Goal: Information Seeking & Learning: Learn about a topic

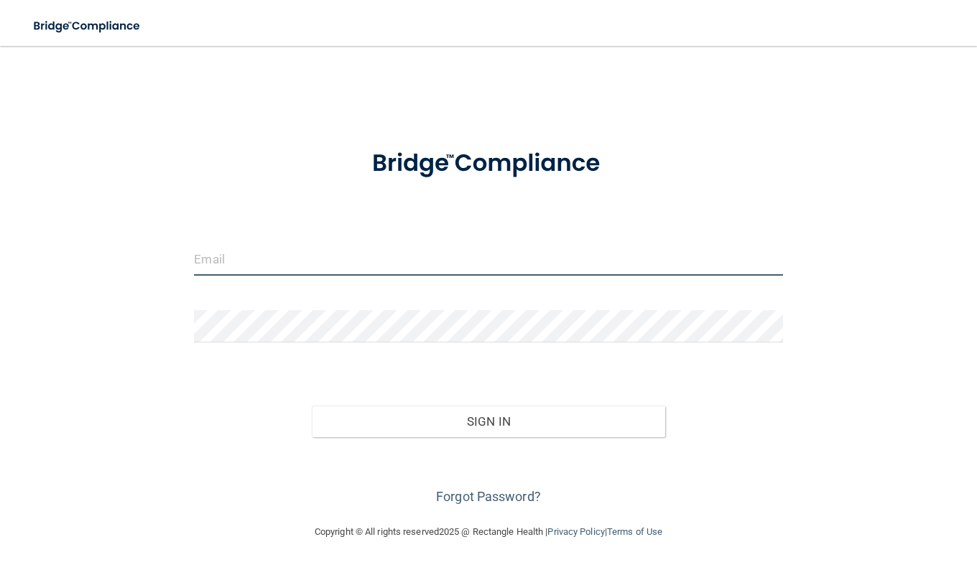
click at [348, 258] on input "email" at bounding box center [488, 259] width 588 height 32
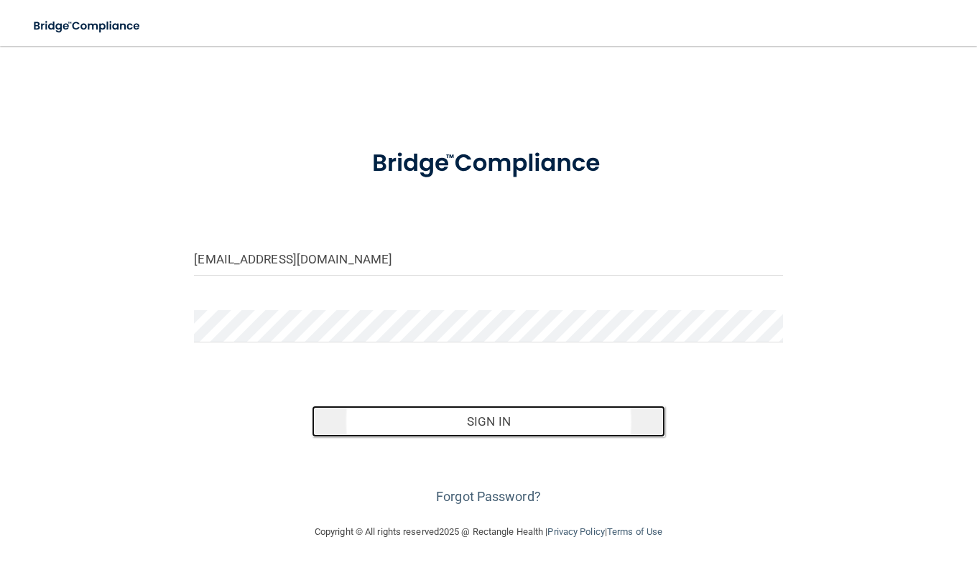
click at [472, 425] on button "Sign In" at bounding box center [488, 422] width 353 height 32
click at [528, 427] on button "Sign In" at bounding box center [488, 422] width 353 height 32
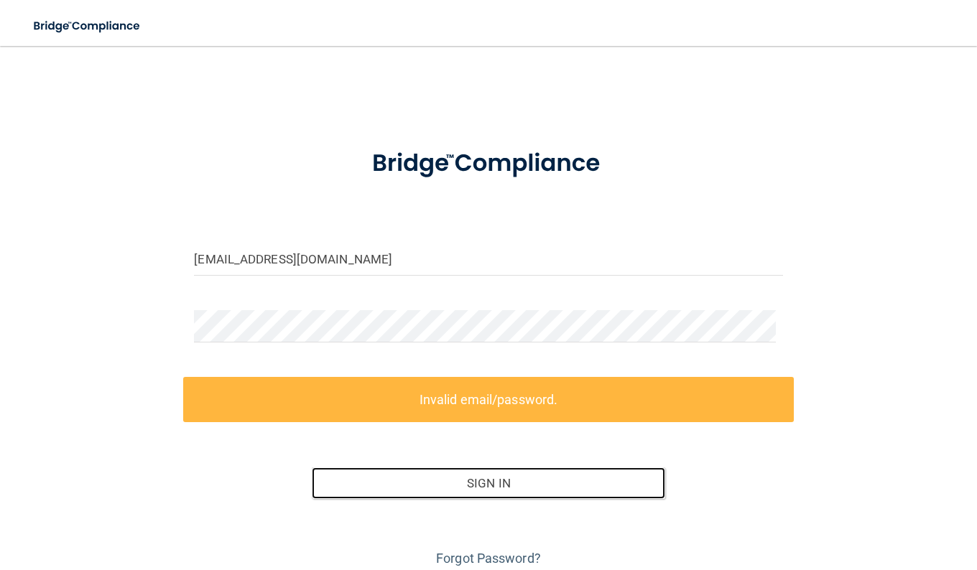
scroll to position [57, 0]
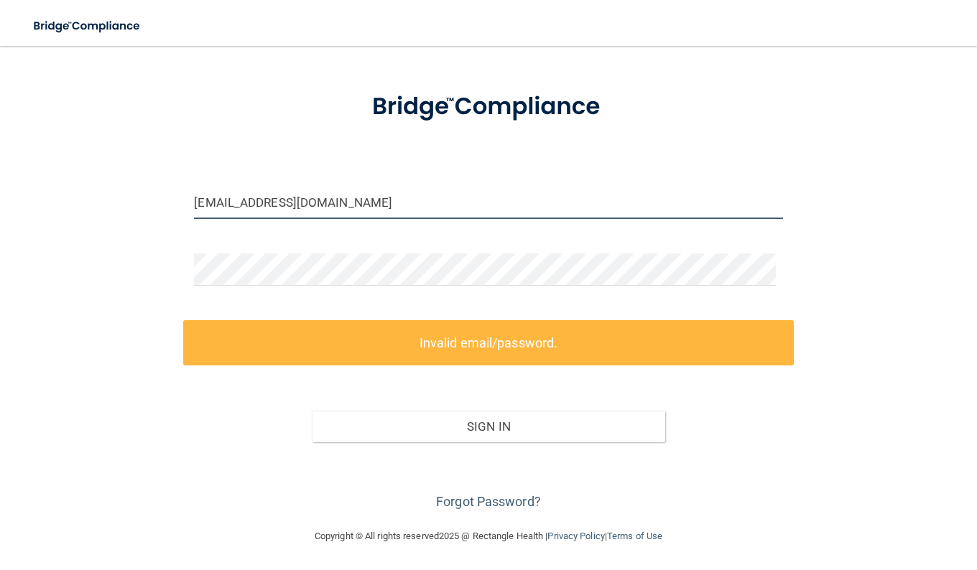
click at [457, 202] on input "[EMAIL_ADDRESS][DOMAIN_NAME]" at bounding box center [488, 203] width 588 height 32
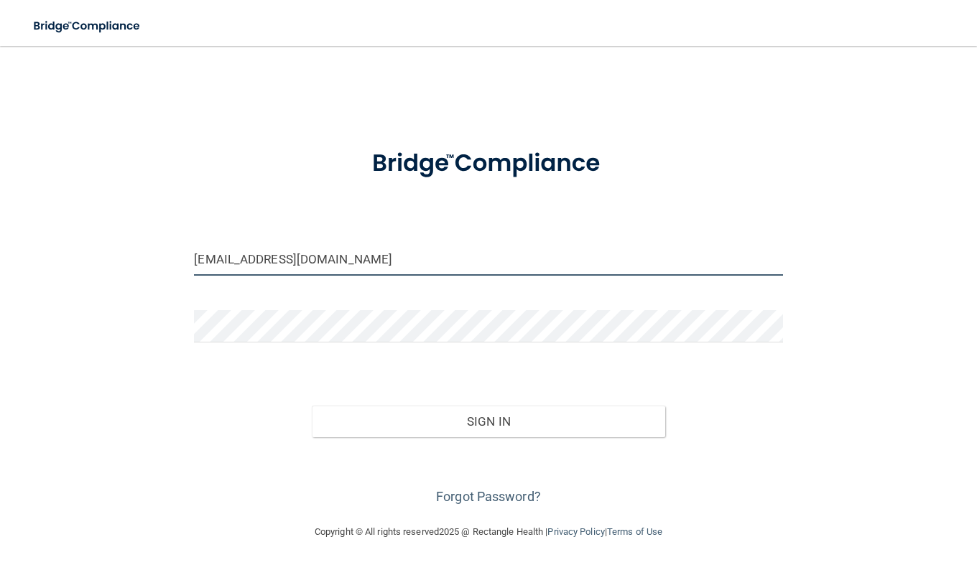
scroll to position [0, 0]
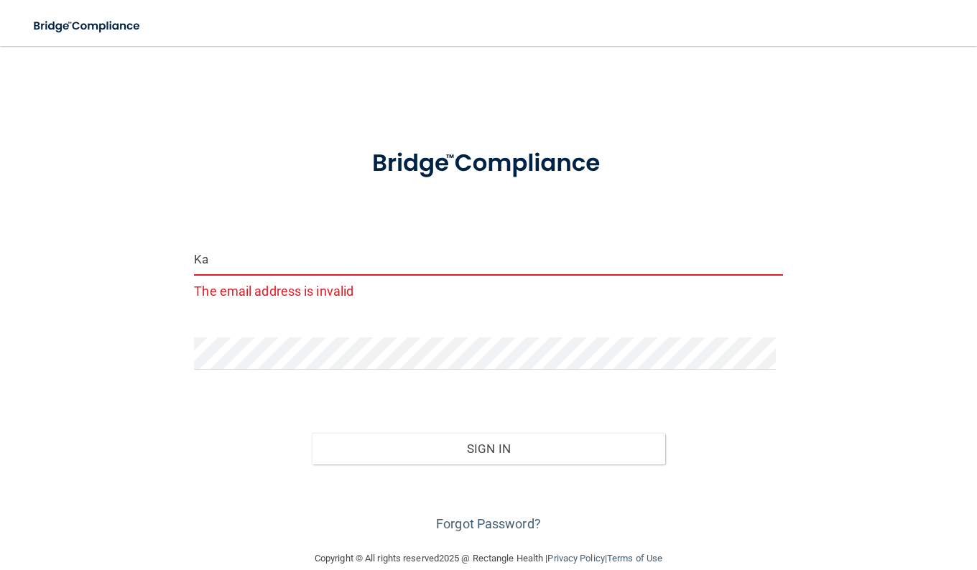
type input "K"
type input "[PERSON_NAME][EMAIL_ADDRESS][PERSON_NAME][DOMAIN_NAME]"
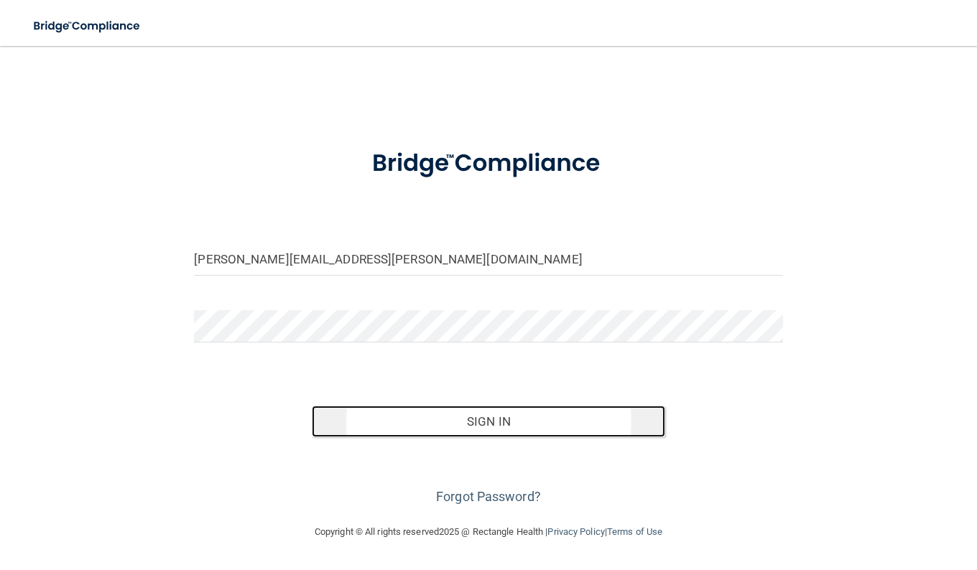
click at [467, 411] on button "Sign In" at bounding box center [488, 422] width 353 height 32
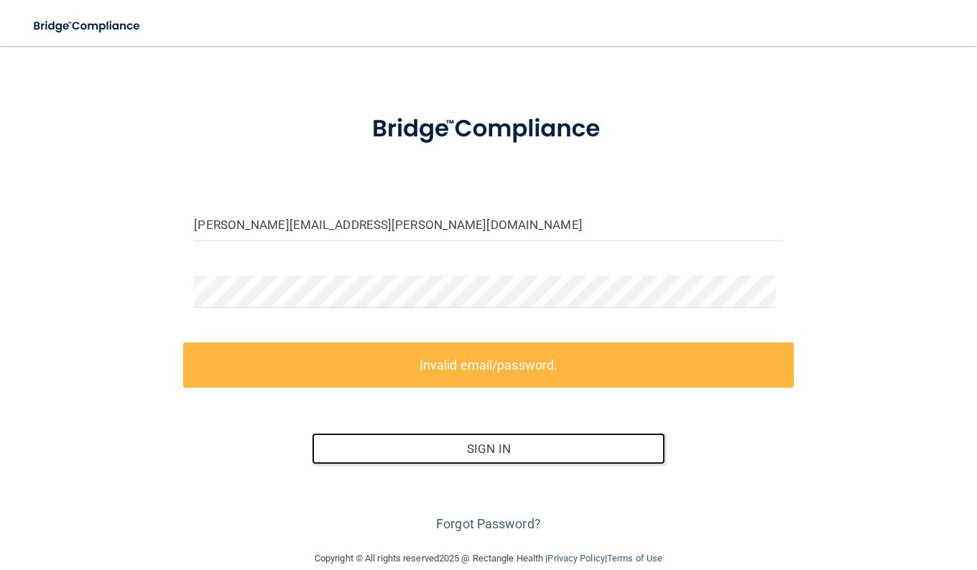
scroll to position [57, 0]
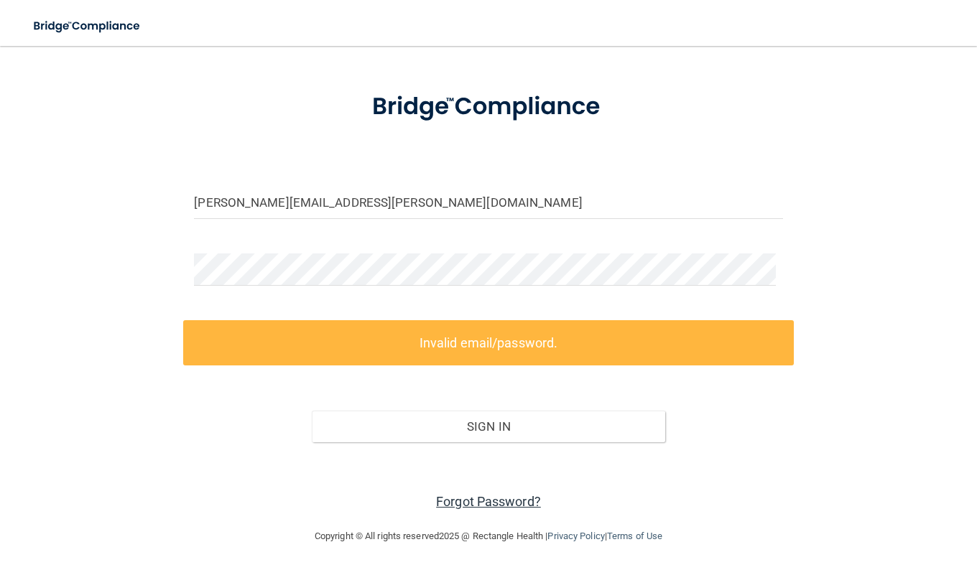
click at [511, 497] on link "Forgot Password?" at bounding box center [488, 501] width 105 height 15
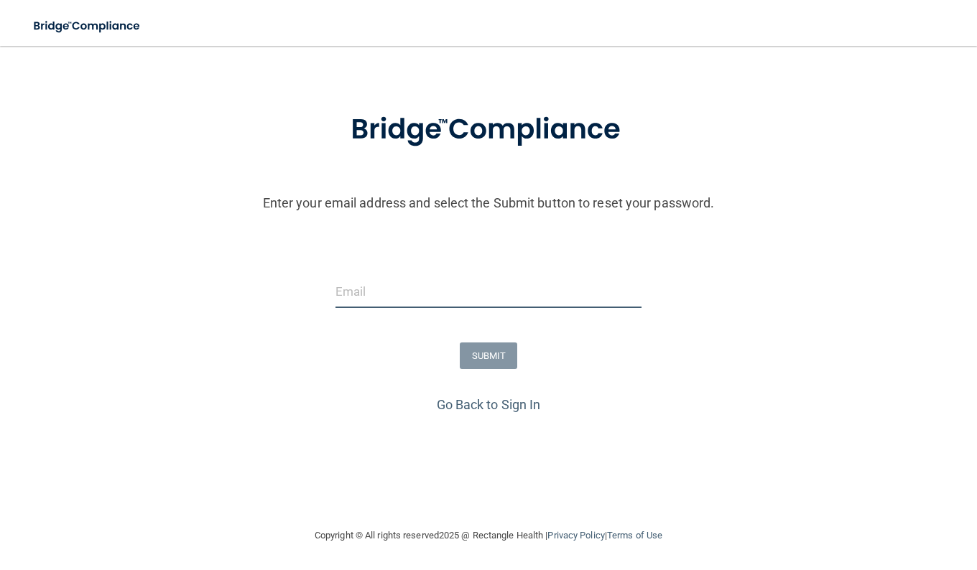
click at [548, 293] on input "email" at bounding box center [488, 292] width 307 height 32
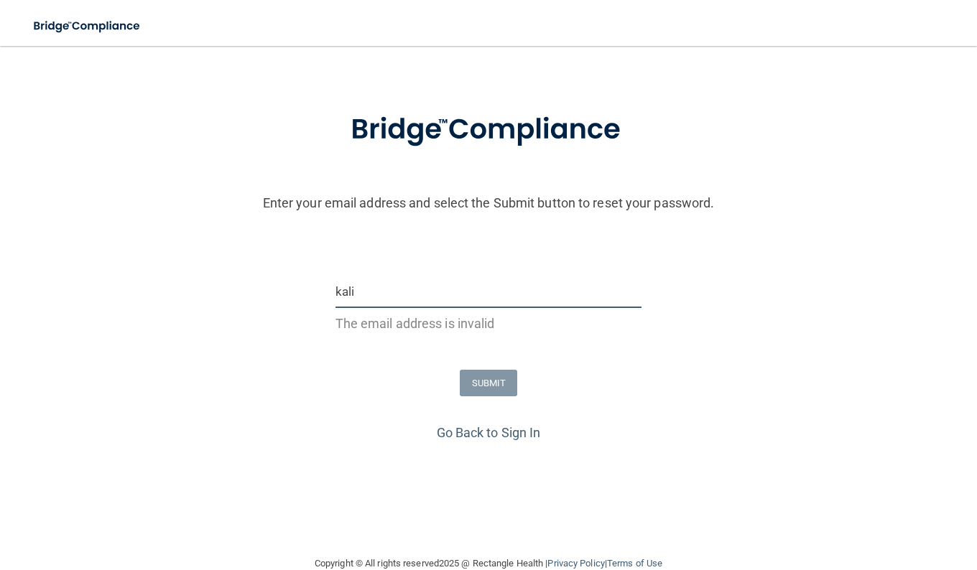
click at [509, 301] on input "kali" at bounding box center [488, 292] width 307 height 32
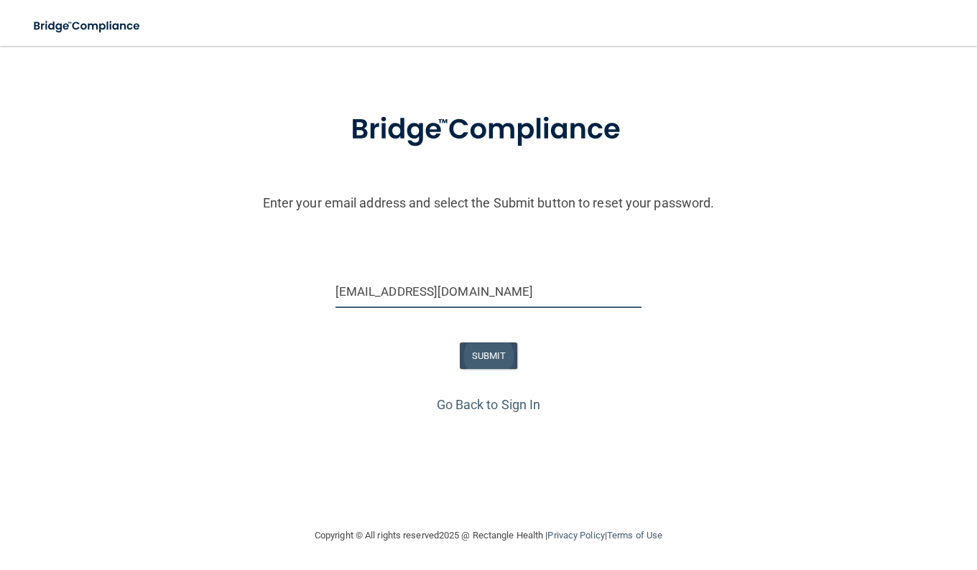
type input "[EMAIL_ADDRESS][DOMAIN_NAME]"
click at [493, 348] on button "SUBMIT" at bounding box center [489, 355] width 58 height 27
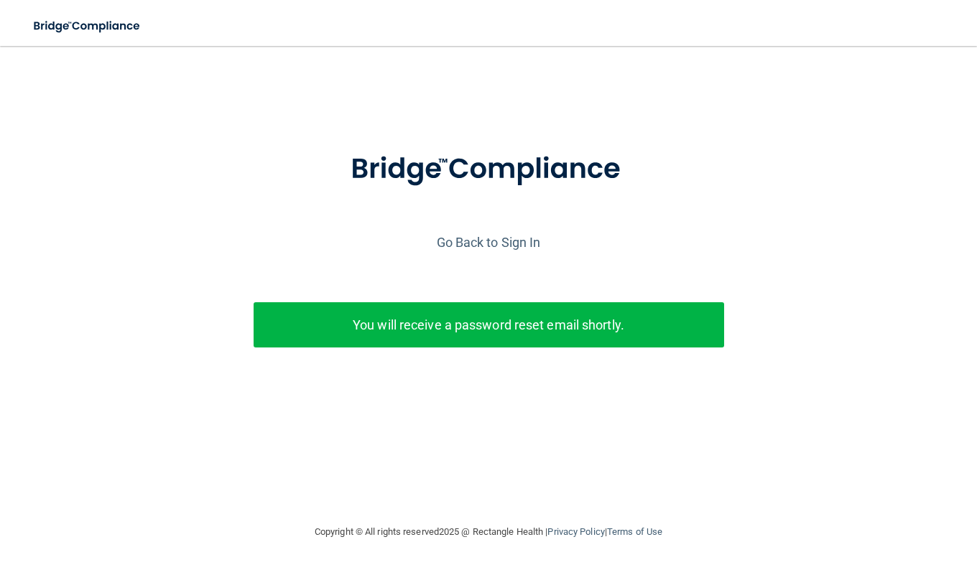
scroll to position [0, 0]
click at [529, 248] on link "Go Back to Sign In" at bounding box center [489, 242] width 104 height 15
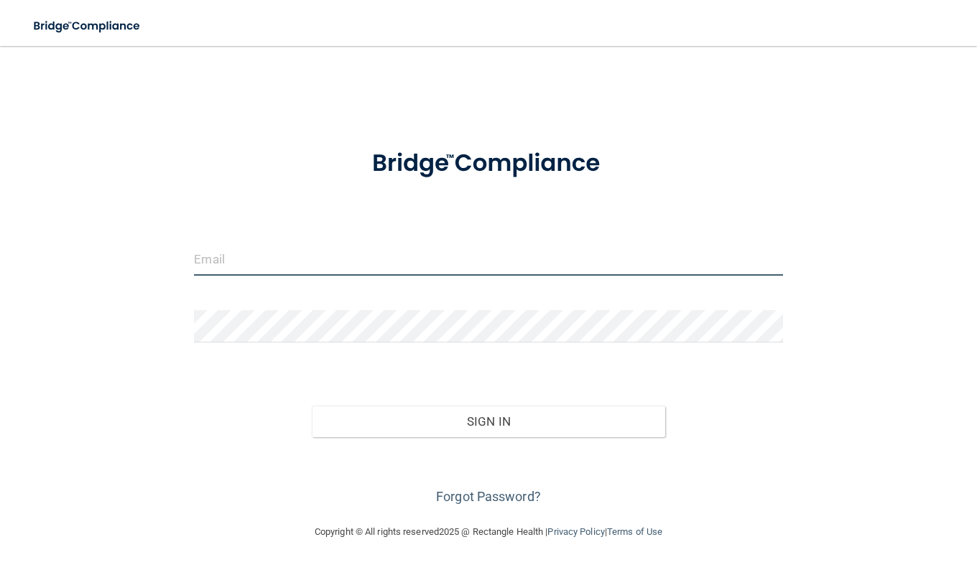
click at [434, 256] on input "email" at bounding box center [488, 259] width 588 height 32
type input "[EMAIL_ADDRESS][DOMAIN_NAME]"
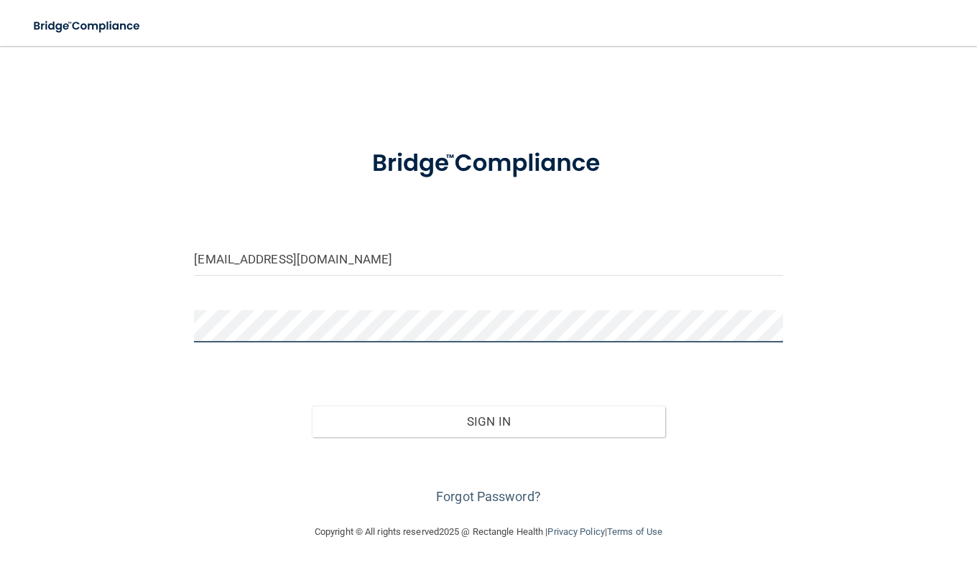
click at [312, 406] on button "Sign In" at bounding box center [488, 422] width 353 height 32
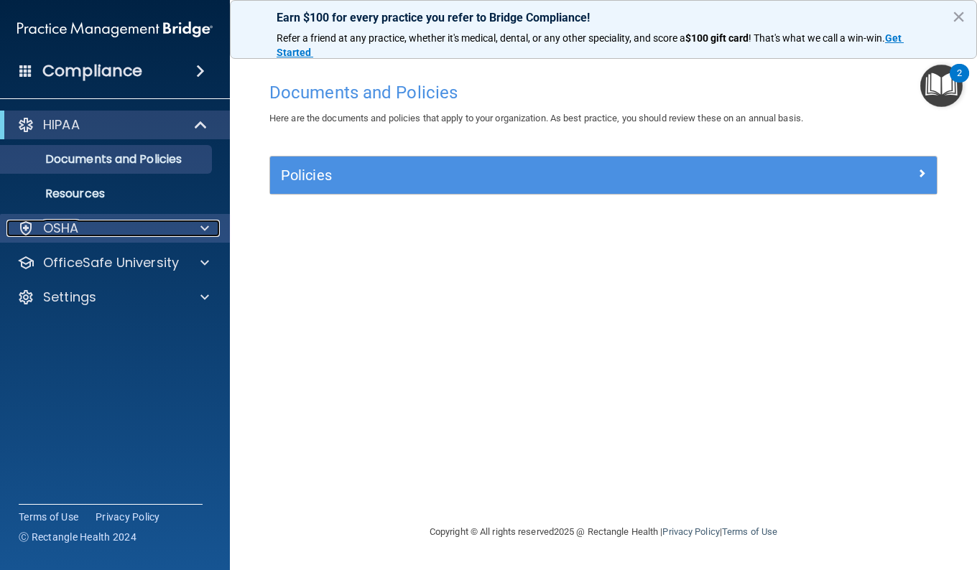
click at [181, 227] on div "OSHA" at bounding box center [95, 228] width 178 height 17
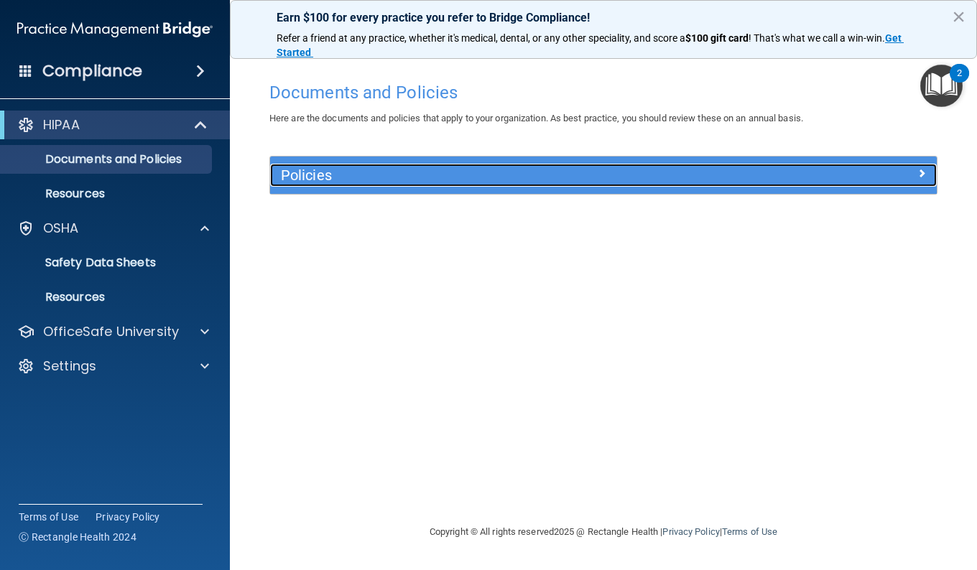
click at [330, 183] on h5 "Policies" at bounding box center [520, 175] width 478 height 16
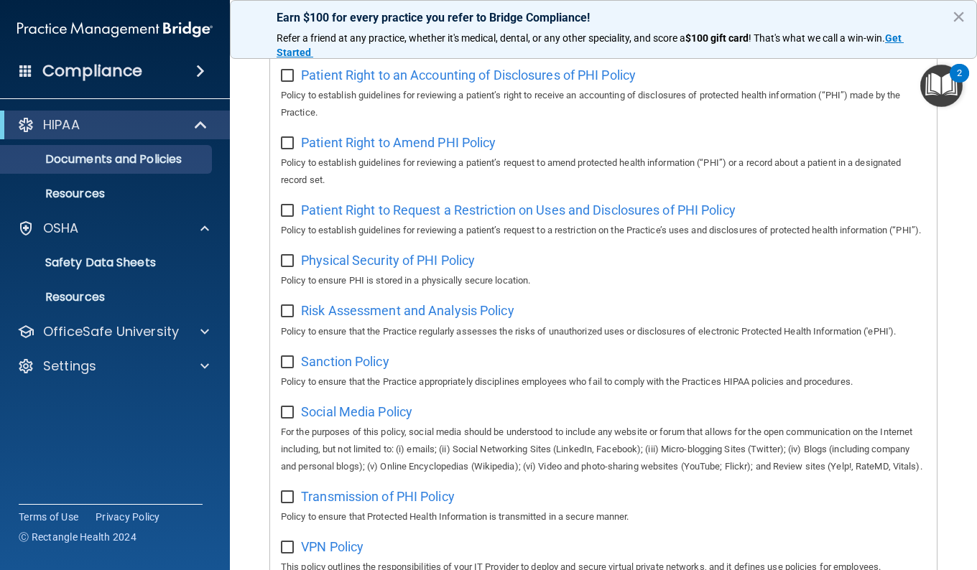
scroll to position [1000, 0]
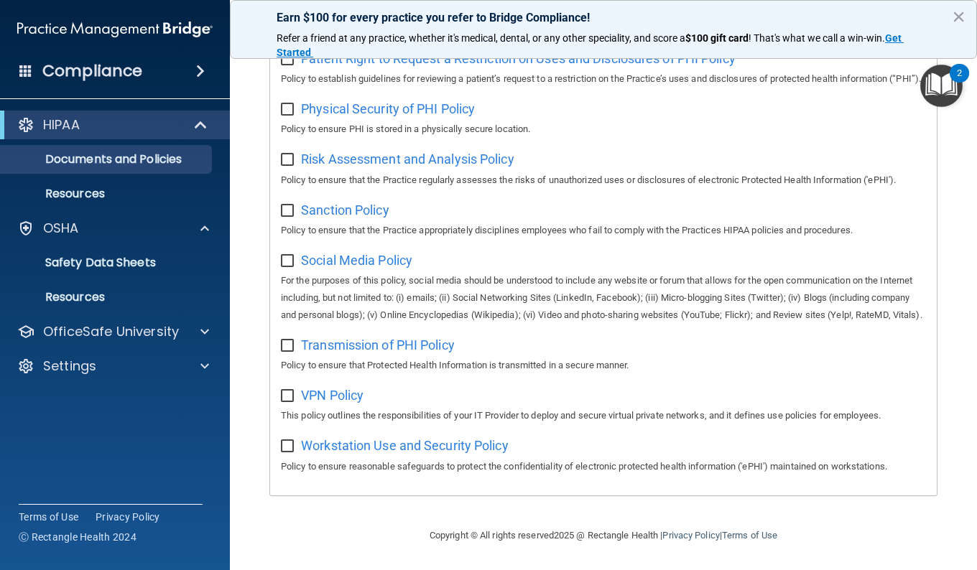
click at [289, 446] on input "checkbox" at bounding box center [289, 446] width 17 height 11
checkbox input "true"
click at [285, 401] on div "VPN Policy This policy outlines the responsibilities of your IT Provider to dep…" at bounding box center [603, 403] width 645 height 41
click at [286, 350] on input "checkbox" at bounding box center [289, 345] width 17 height 11
checkbox input "true"
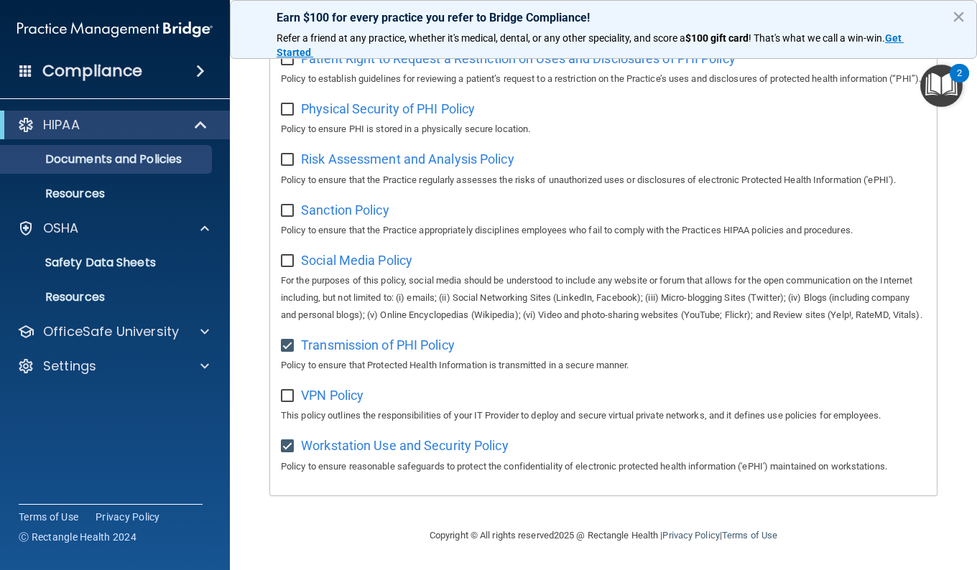
click at [287, 400] on input "checkbox" at bounding box center [289, 396] width 17 height 11
checkbox input "true"
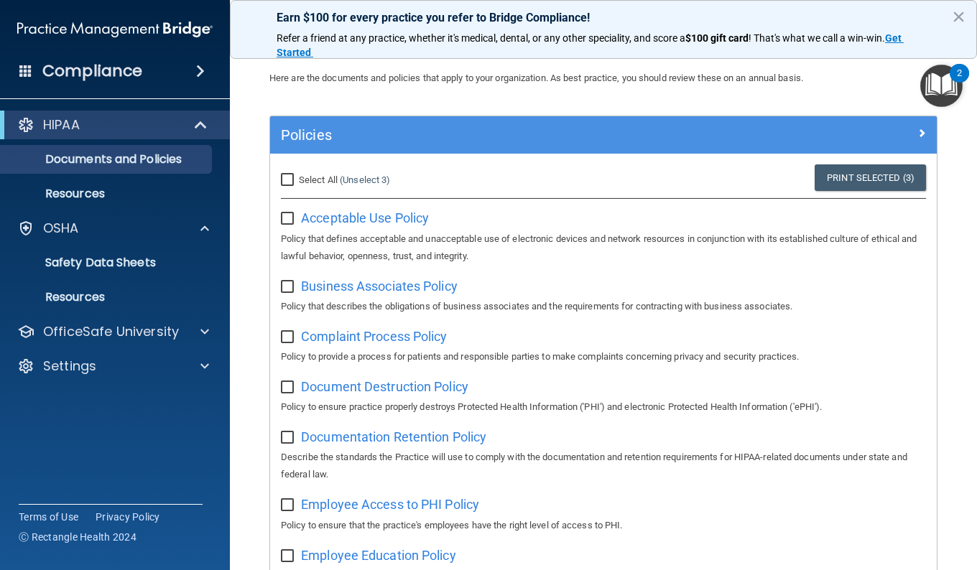
scroll to position [0, 0]
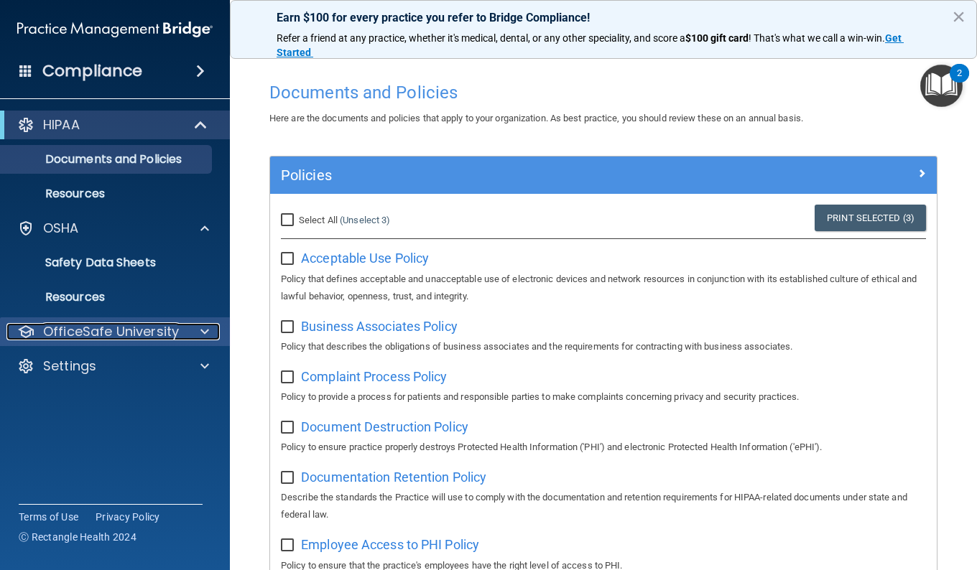
click at [73, 332] on p "OfficeSafe University" at bounding box center [111, 331] width 136 height 17
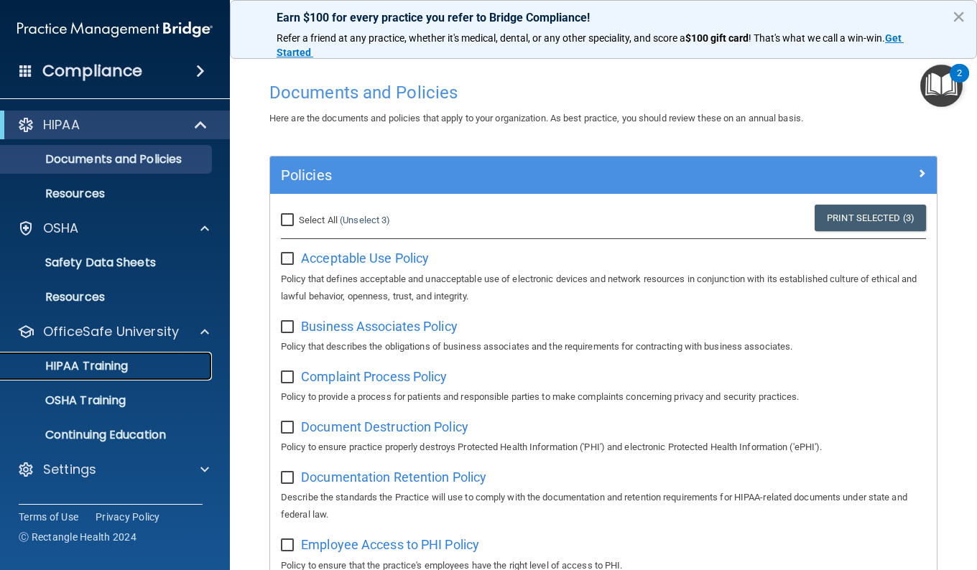
click at [72, 368] on p "HIPAA Training" at bounding box center [68, 366] width 118 height 14
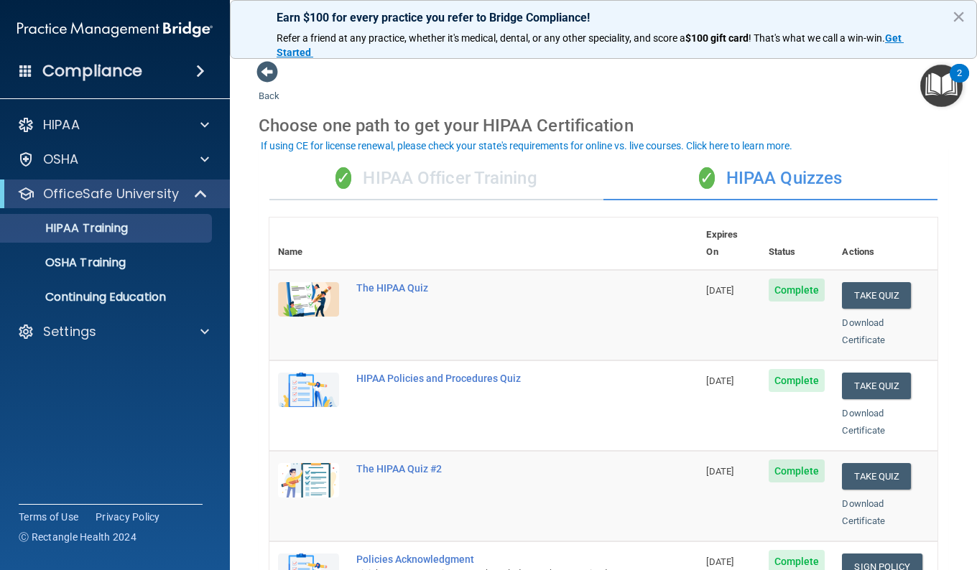
click at [403, 194] on div "✓ HIPAA Officer Training" at bounding box center [436, 178] width 334 height 43
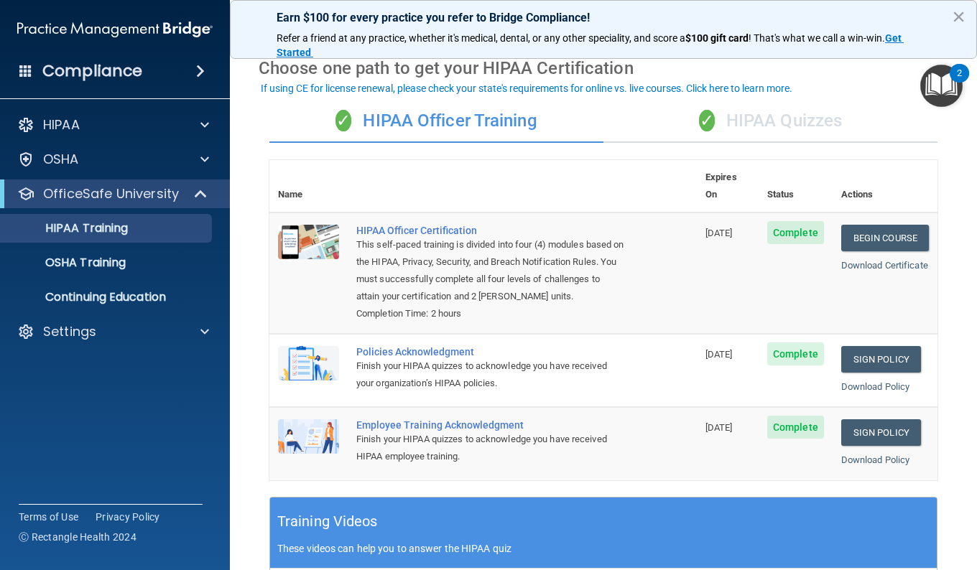
scroll to position [57, 0]
click at [63, 256] on p "OSHA Training" at bounding box center [67, 263] width 116 height 14
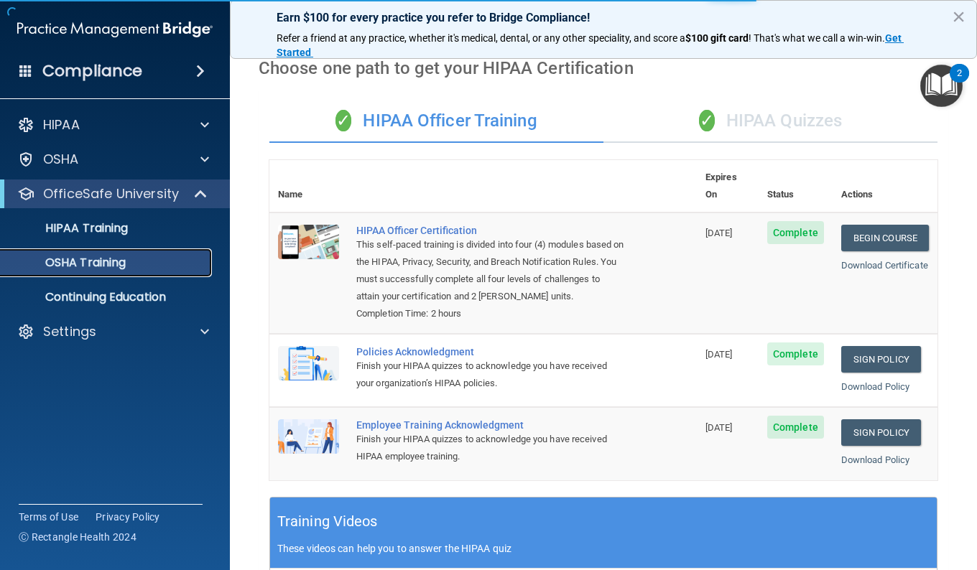
click at [75, 276] on link "OSHA Training" at bounding box center [99, 262] width 226 height 29
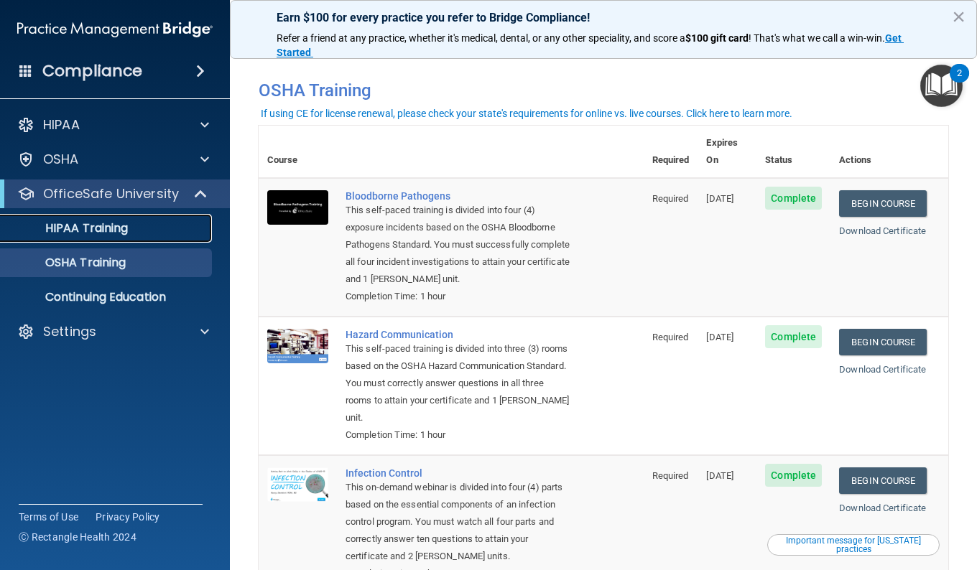
click at [67, 226] on p "HIPAA Training" at bounding box center [68, 228] width 118 height 14
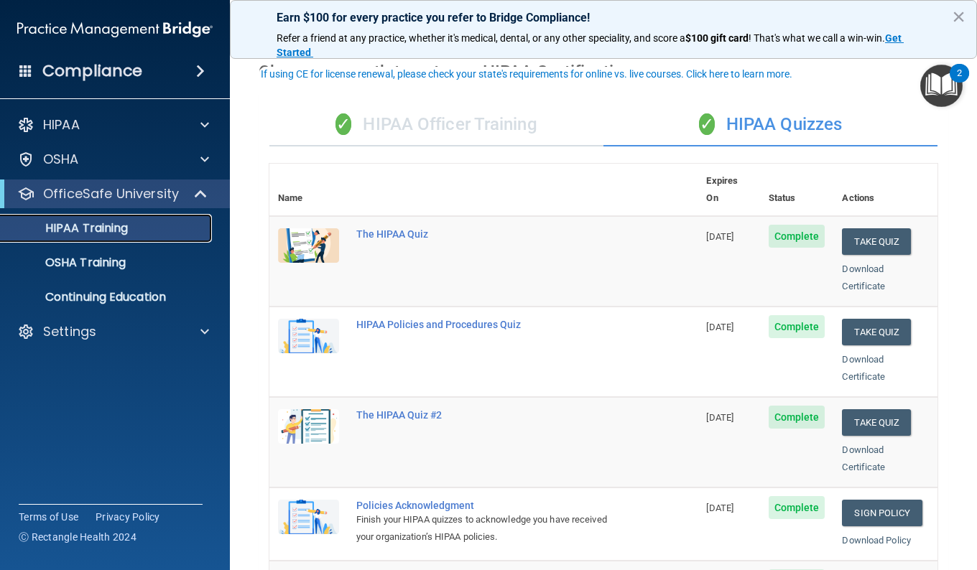
scroll to position [78, 0]
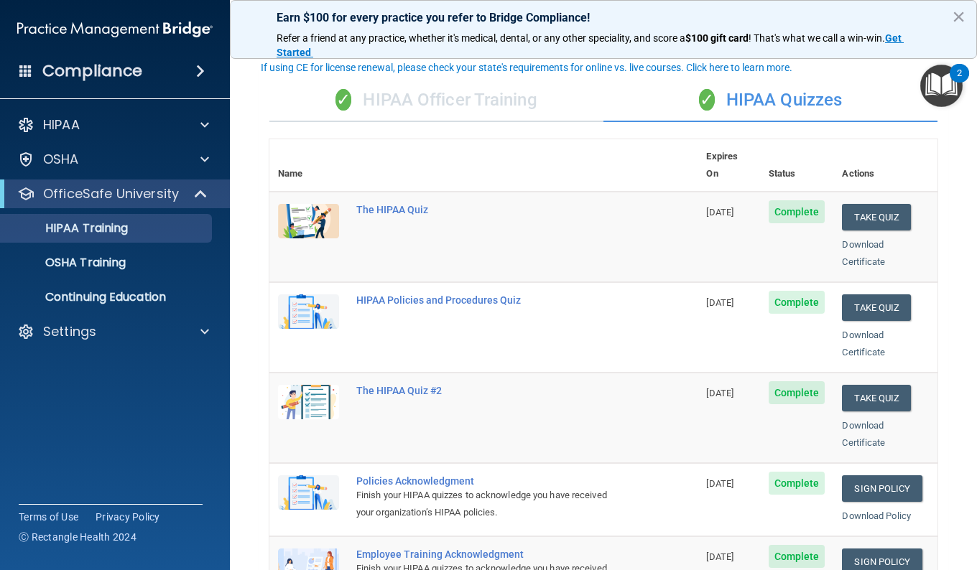
click at [462, 117] on div "✓ HIPAA Officer Training" at bounding box center [436, 100] width 334 height 43
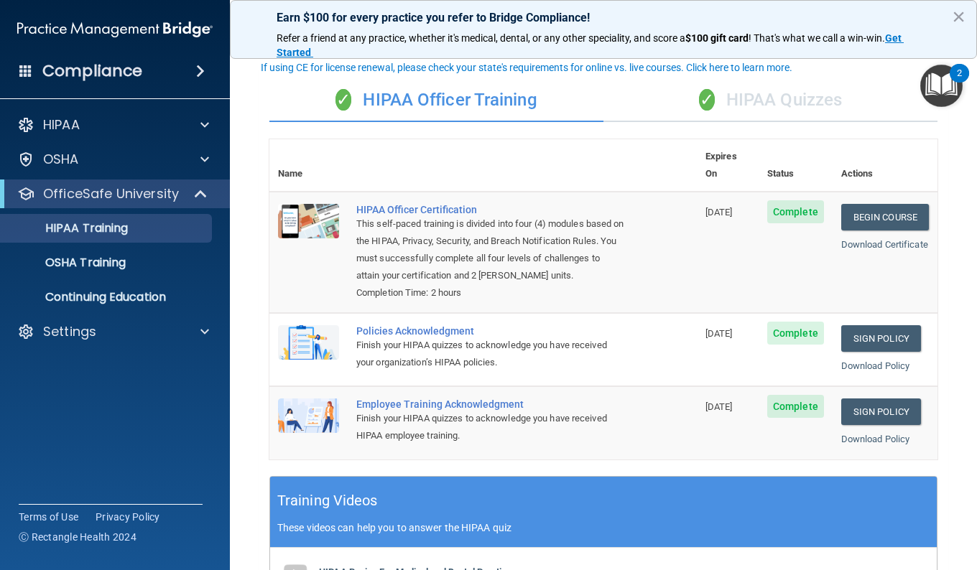
drag, startPoint x: 460, startPoint y: 119, endPoint x: 661, endPoint y: 107, distance: 201.4
click at [661, 107] on div "✓ HIPAA Quizzes" at bounding box center [770, 100] width 334 height 43
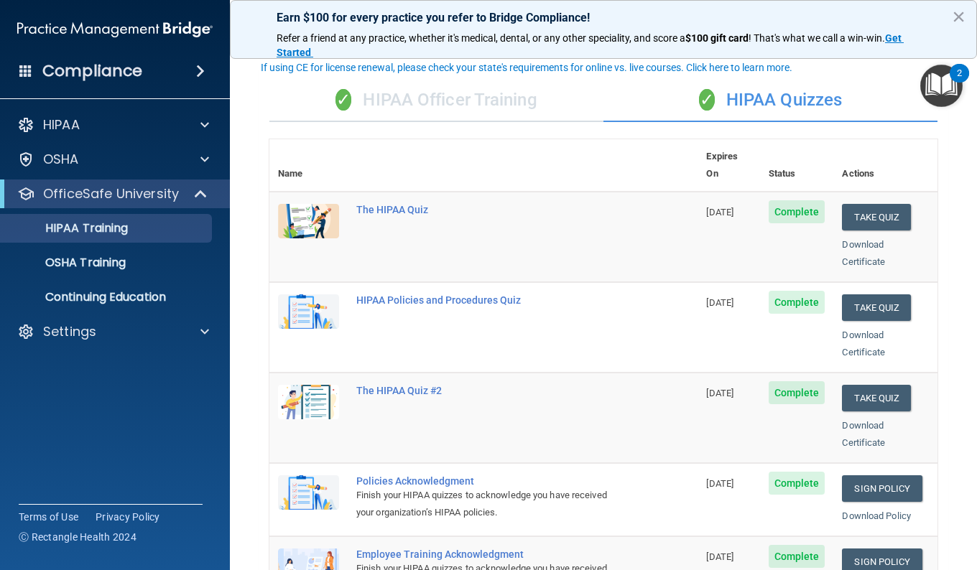
click at [503, 86] on div "✓ HIPAA Officer Training" at bounding box center [436, 100] width 334 height 43
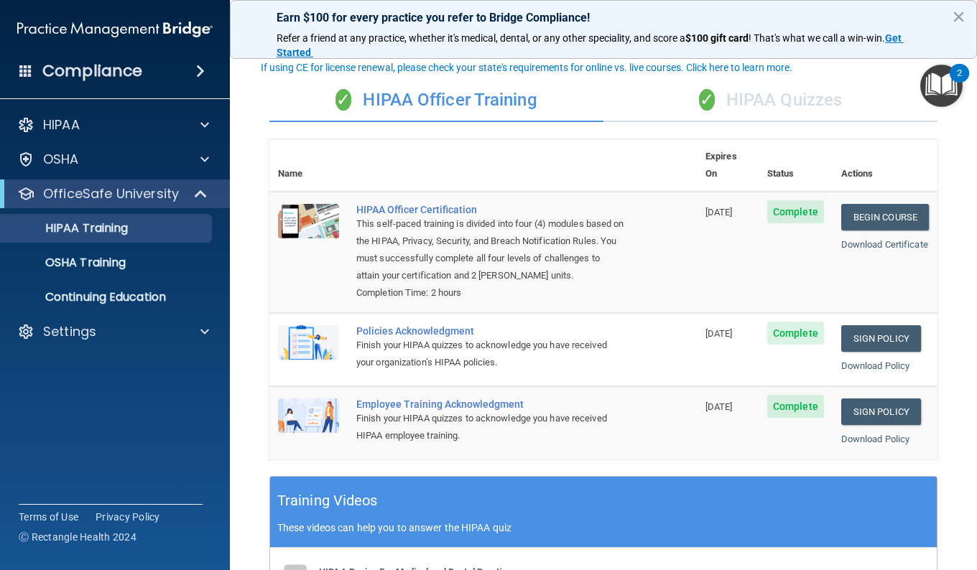
click at [471, 101] on div "✓ HIPAA Officer Training" at bounding box center [436, 100] width 334 height 43
click at [299, 90] on div "✓ HIPAA Officer Training" at bounding box center [436, 100] width 334 height 43
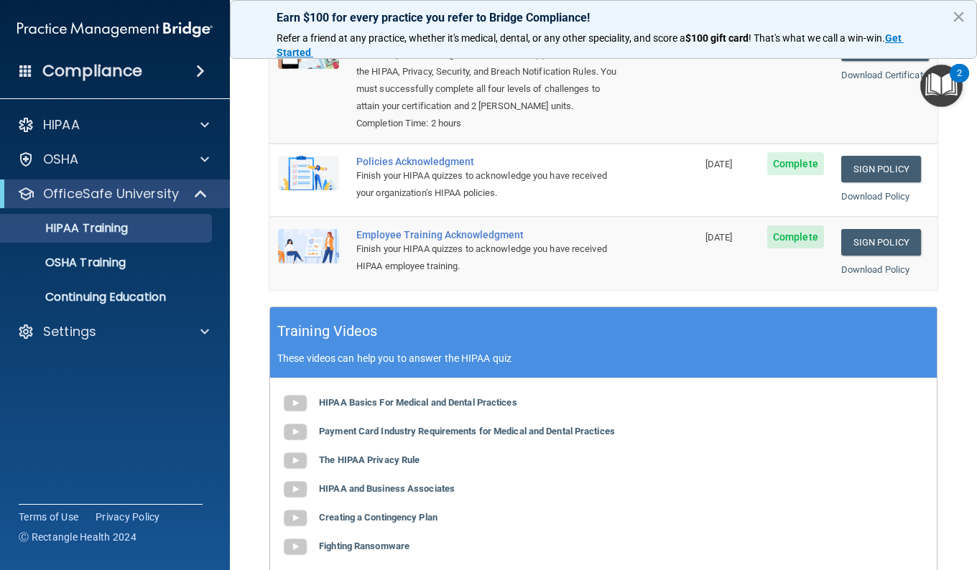
scroll to position [287, 0]
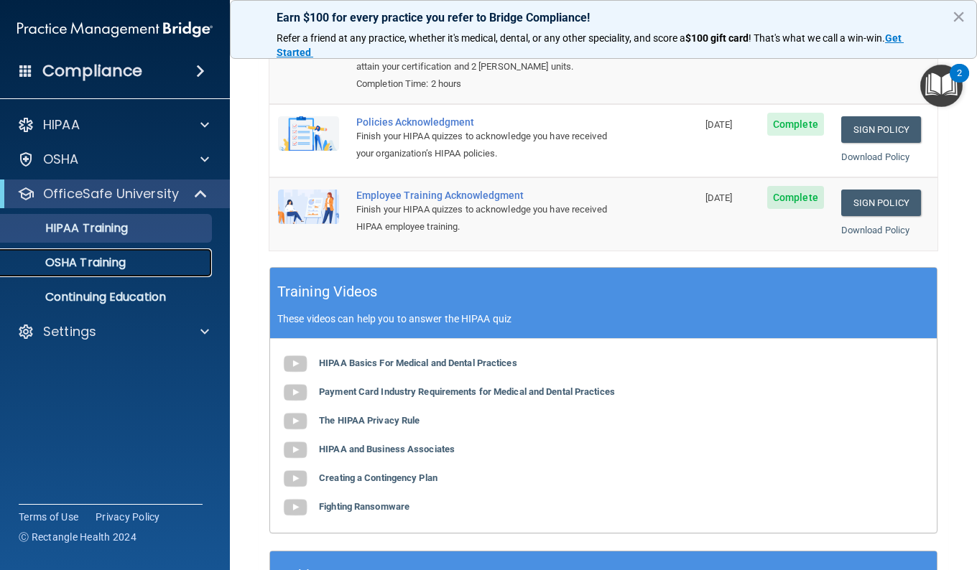
click at [131, 264] on div "OSHA Training" at bounding box center [107, 263] width 196 height 14
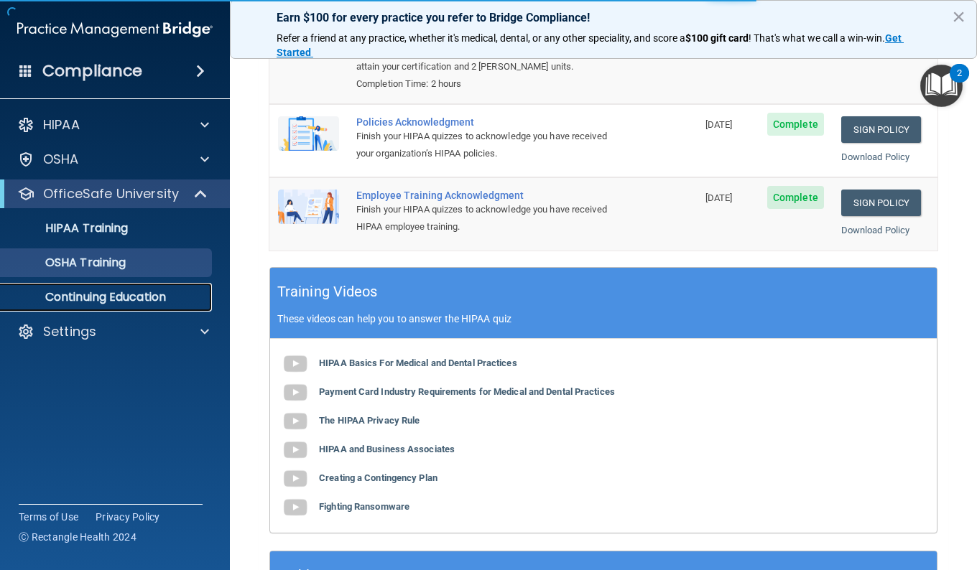
scroll to position [223, 0]
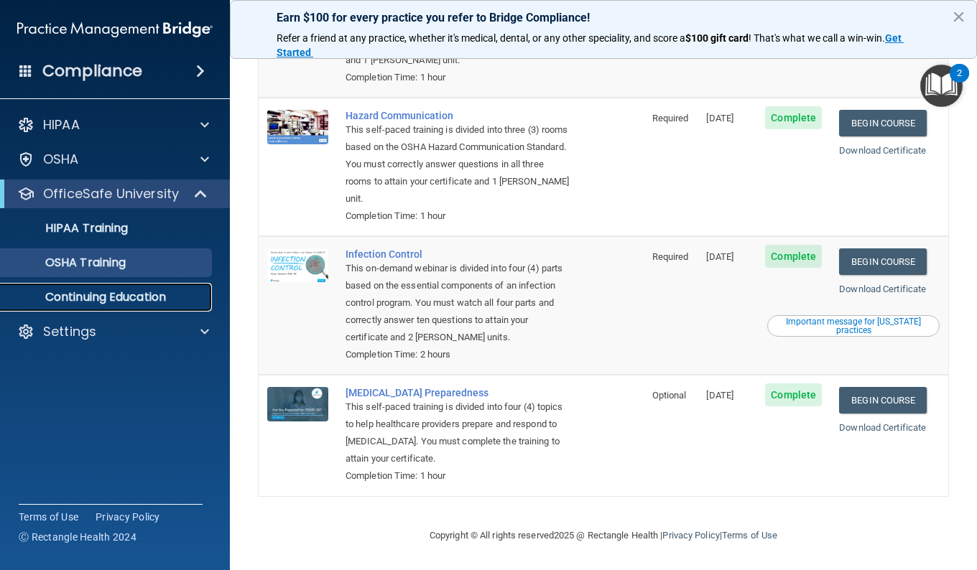
click at [116, 297] on p "Continuing Education" at bounding box center [107, 297] width 196 height 14
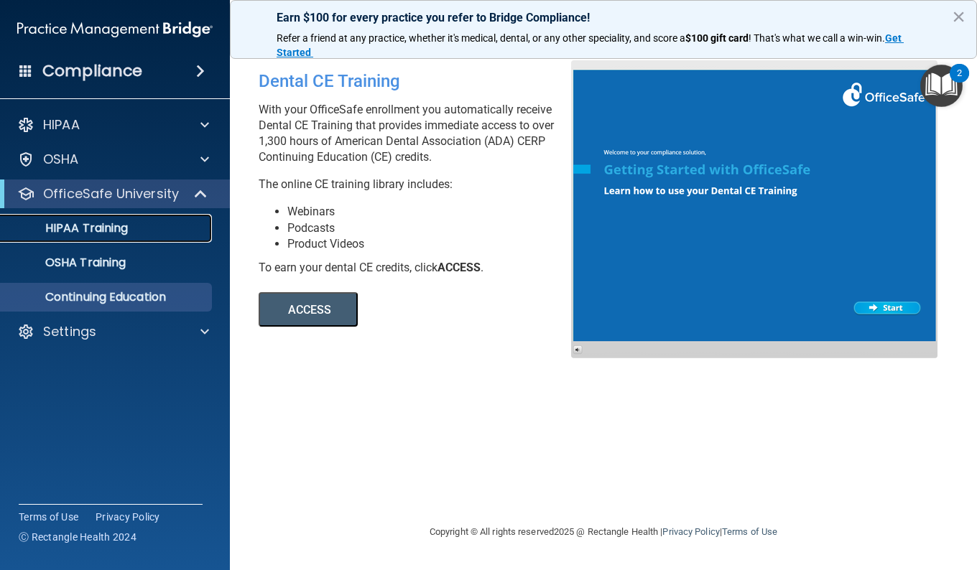
click at [97, 236] on link "HIPAA Training" at bounding box center [99, 228] width 226 height 29
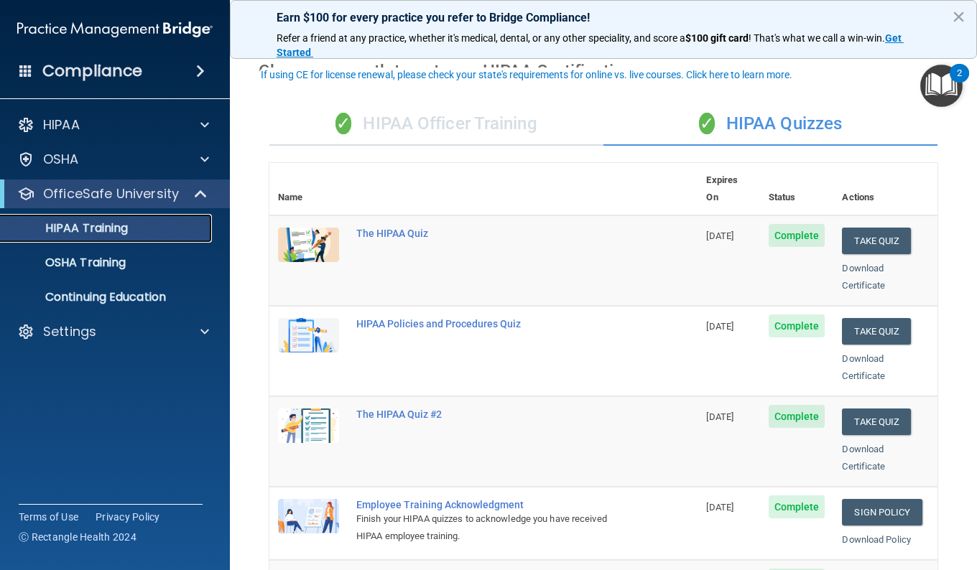
scroll to position [72, 0]
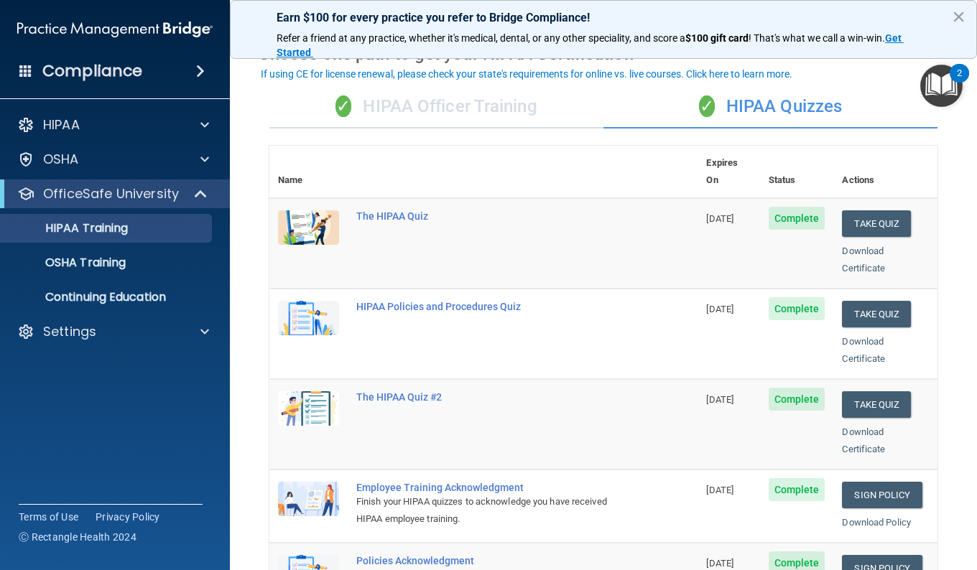
click at [519, 122] on div "✓ HIPAA Officer Training" at bounding box center [436, 106] width 334 height 43
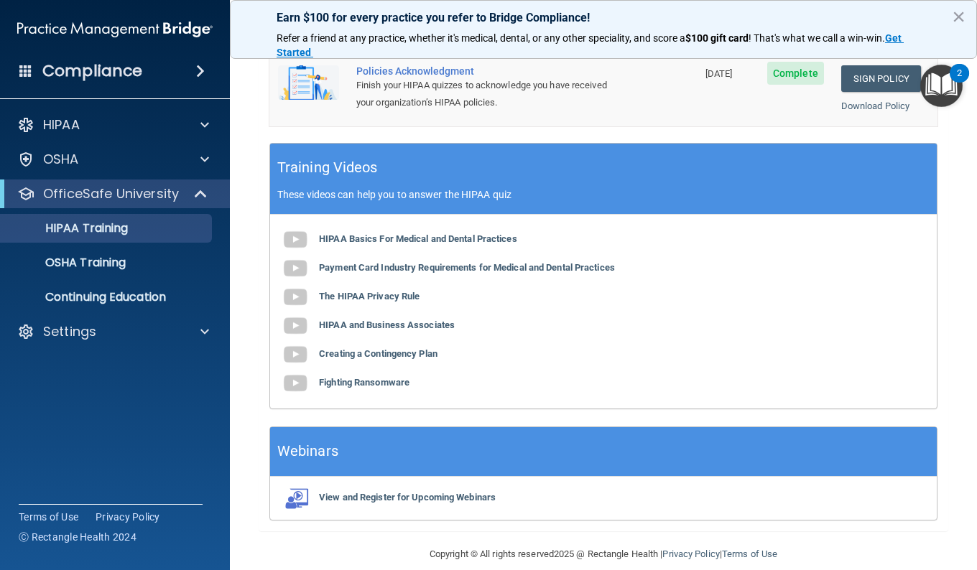
scroll to position [430, 0]
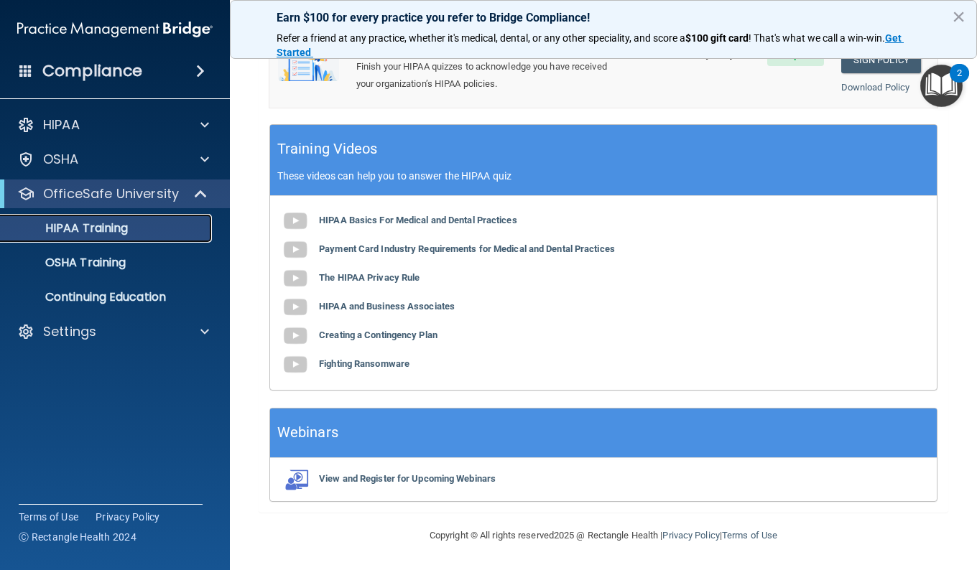
click at [114, 239] on link "HIPAA Training" at bounding box center [99, 228] width 226 height 29
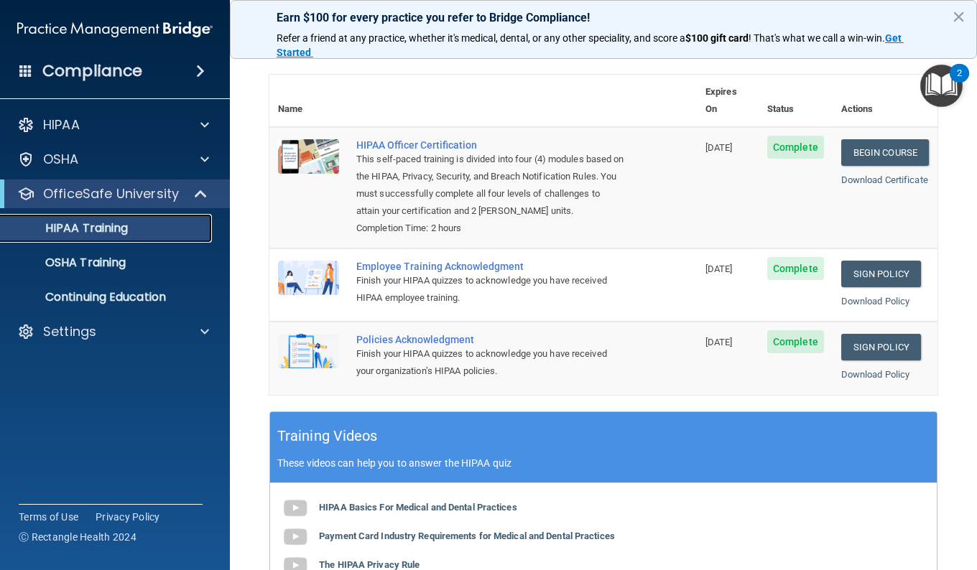
scroll to position [0, 0]
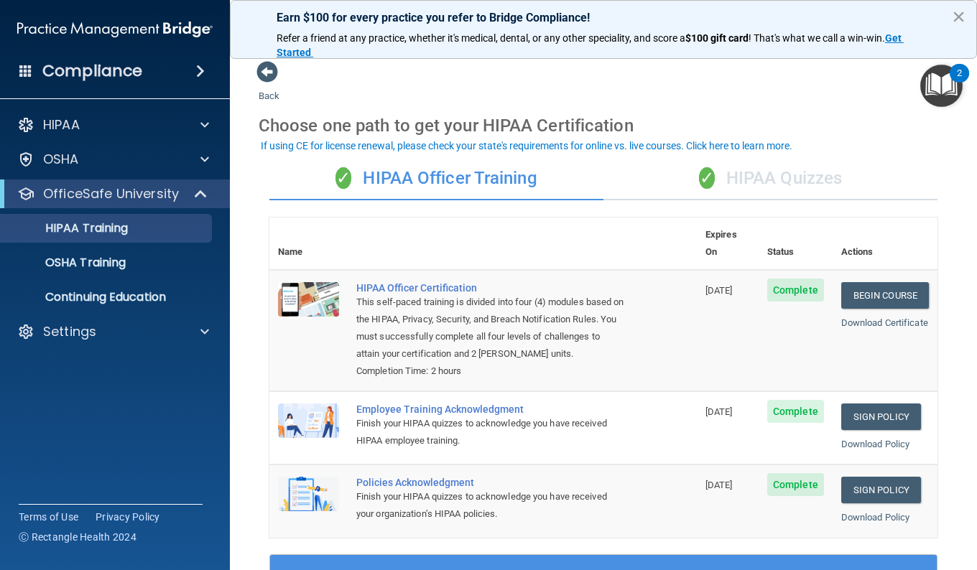
click at [956, 9] on button "×" at bounding box center [958, 16] width 14 height 23
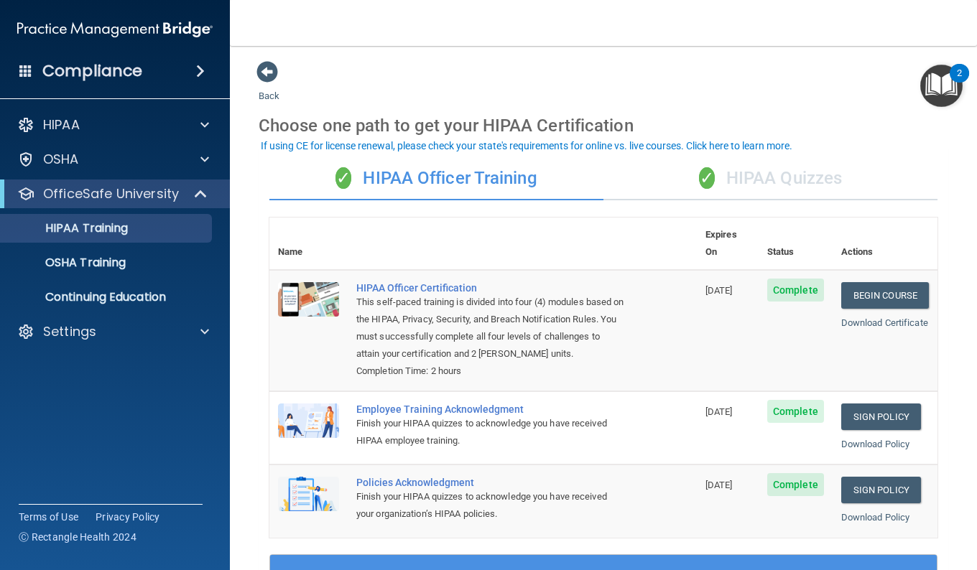
click at [19, 74] on span at bounding box center [25, 70] width 13 height 13
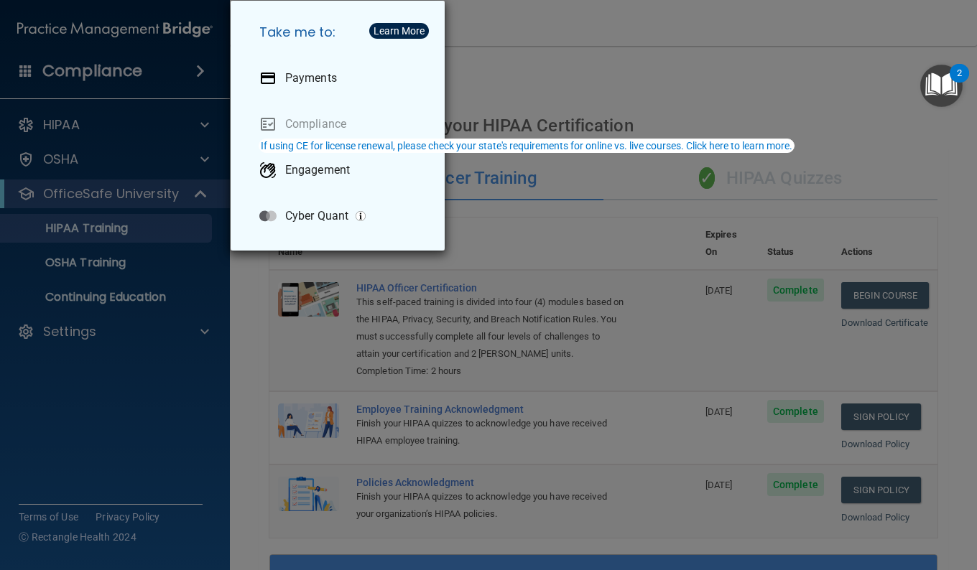
click at [575, 70] on div "Take me to: Payments Compliance Engagement Cyber Quant" at bounding box center [488, 285] width 977 height 570
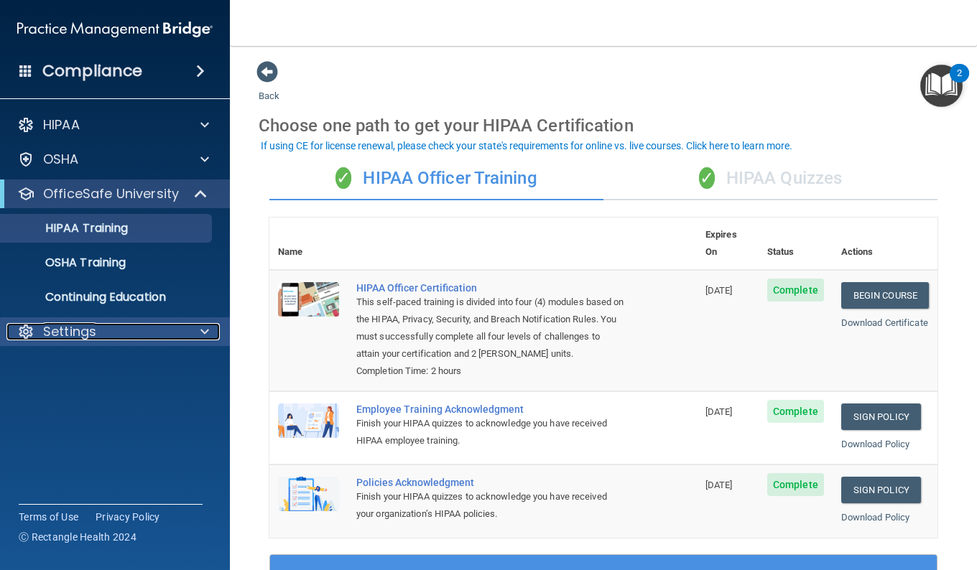
click at [185, 330] on div at bounding box center [203, 331] width 36 height 17
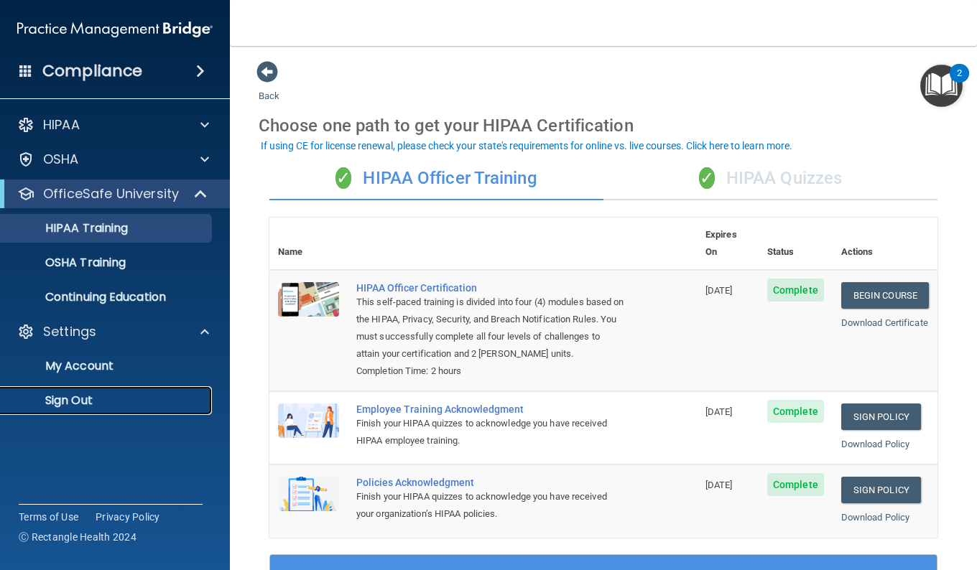
click at [78, 403] on p "Sign Out" at bounding box center [107, 400] width 196 height 14
